Goal: Find specific page/section: Find specific page/section

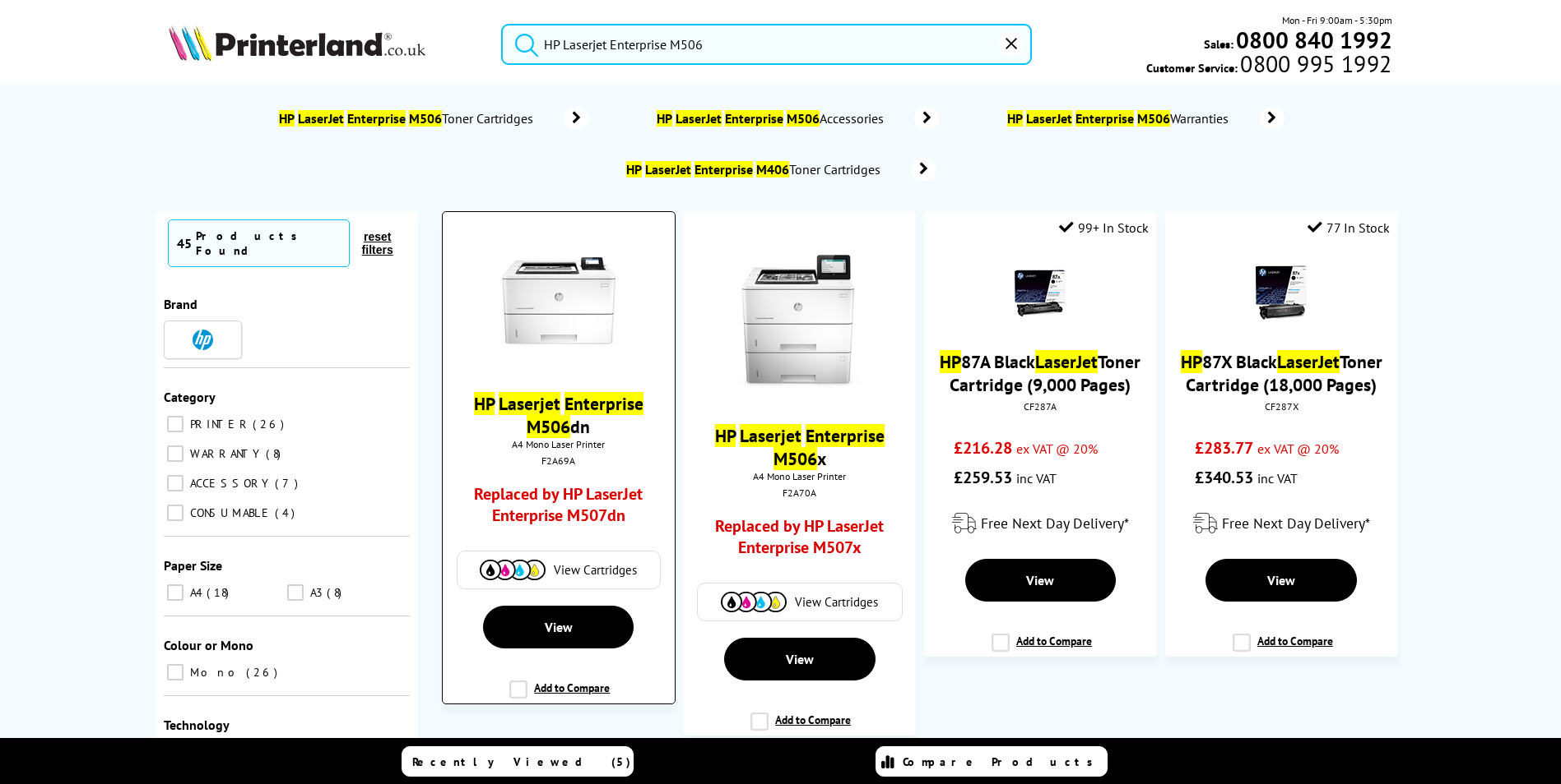
type input "HP Laserjet Enterprise M506"
click at [599, 372] on div "HP Laserjet Enterprise M506 dn A4 Mono Laser Printer F2A69A Replaced by HP Lase…" at bounding box center [558, 411] width 215 height 373
click at [555, 413] on mark "Laserjet" at bounding box center [529, 403] width 62 height 23
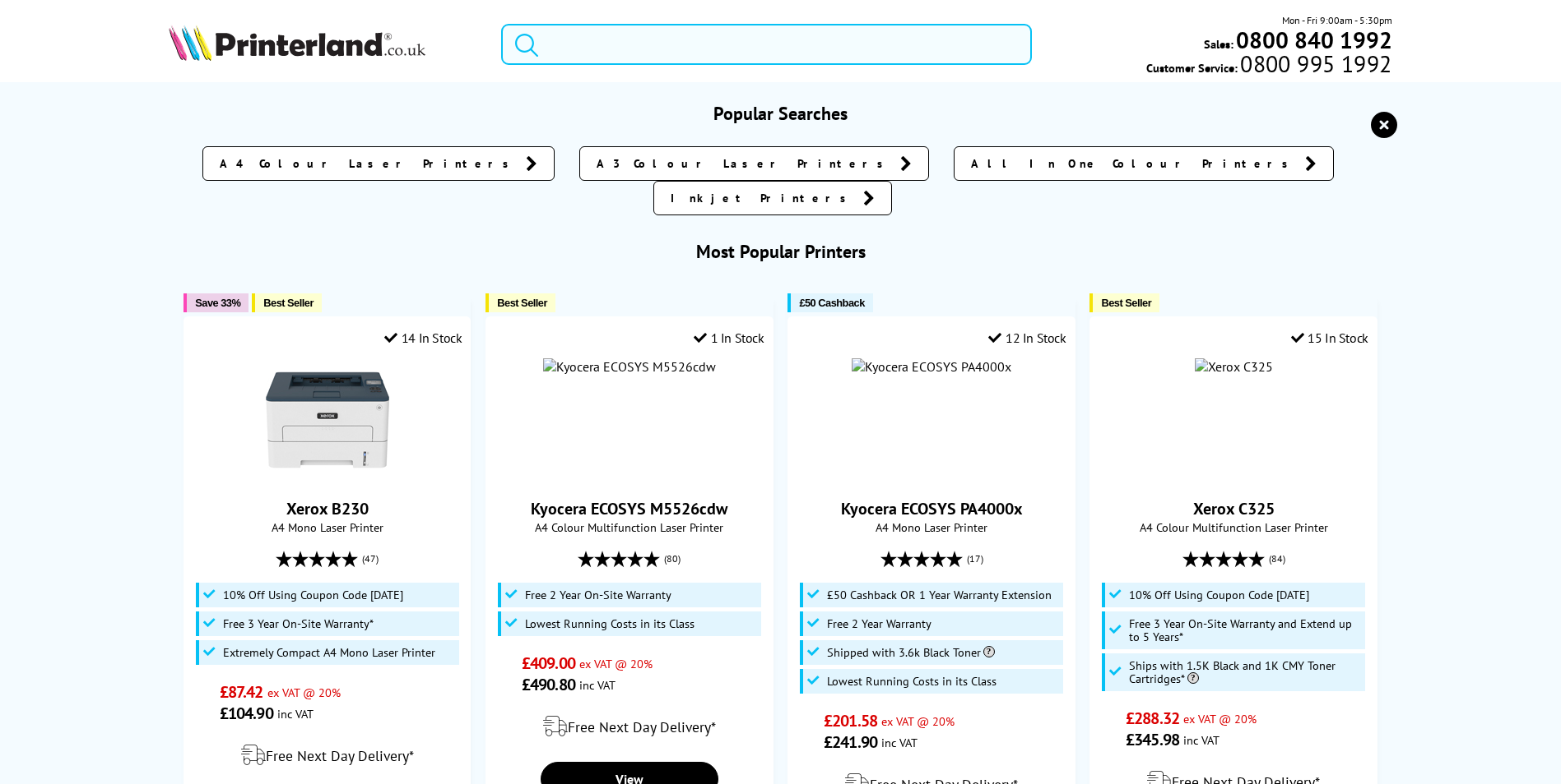
click at [676, 39] on input "search" at bounding box center [767, 44] width 531 height 41
paste input "WF879/EM-C8100High"
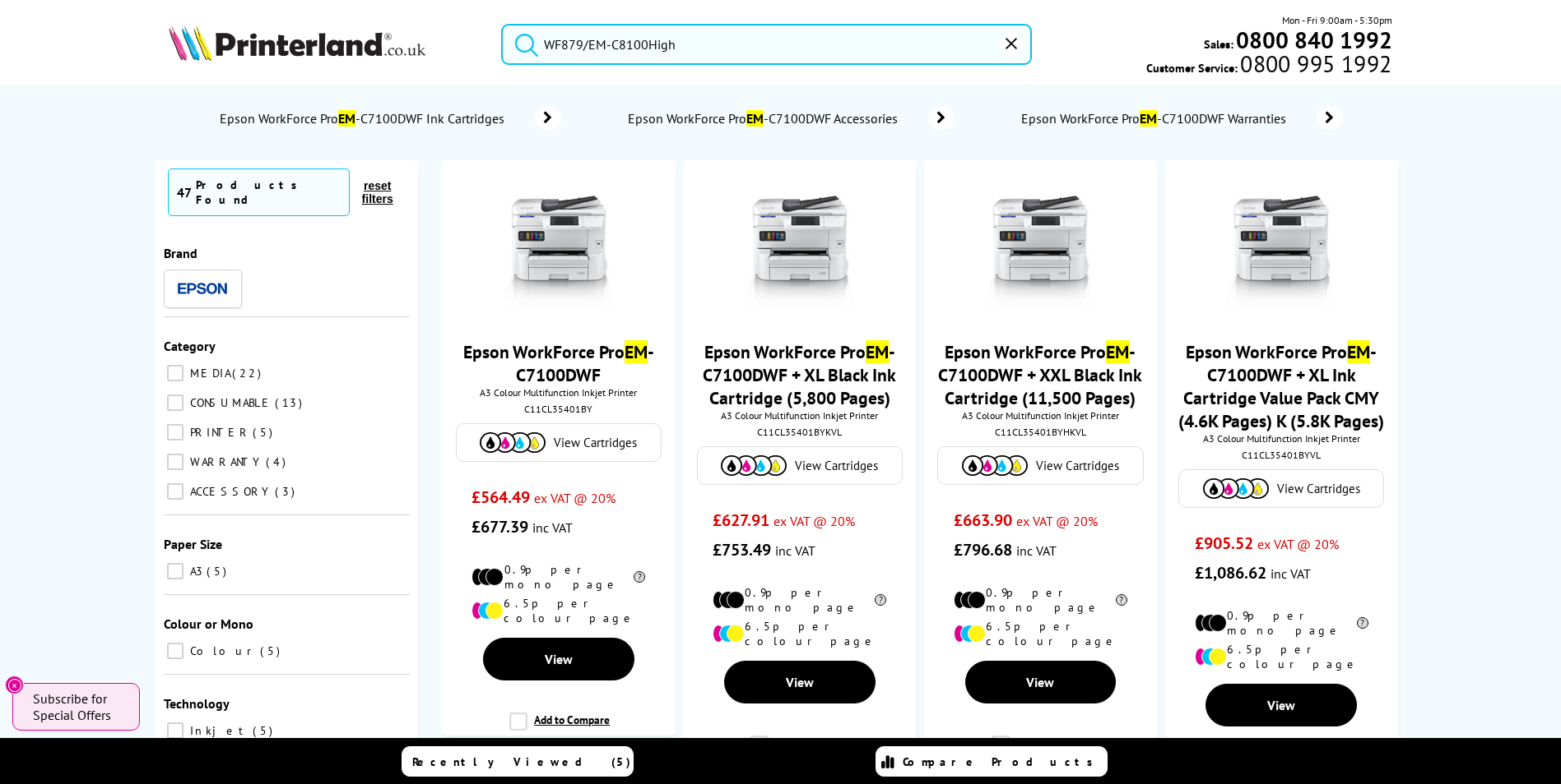
drag, startPoint x: 691, startPoint y: 48, endPoint x: 408, endPoint y: 5, distance: 286.2
click at [408, 5] on header "WF879/EM-C8100High Mon - Fri 9:00am - 5:30pm Sales: 0800 840 1992 Customer Serv…" at bounding box center [780, 70] width 1561 height 141
paste input "E826’s"
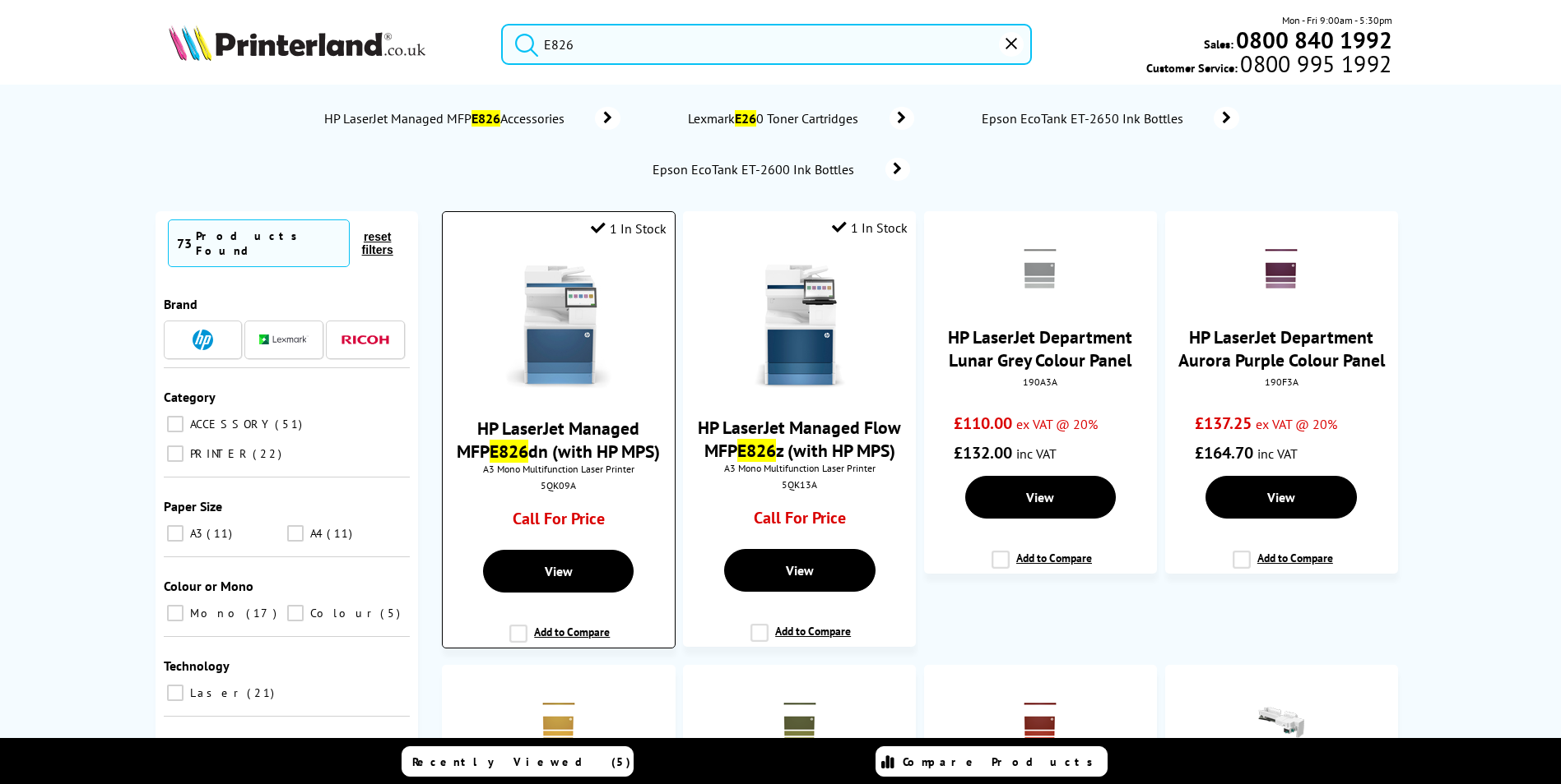
type input "E826"
click at [554, 480] on div "5QK09A" at bounding box center [558, 486] width 207 height 12
copy div "5QK09A"
